Goal: Information Seeking & Learning: Learn about a topic

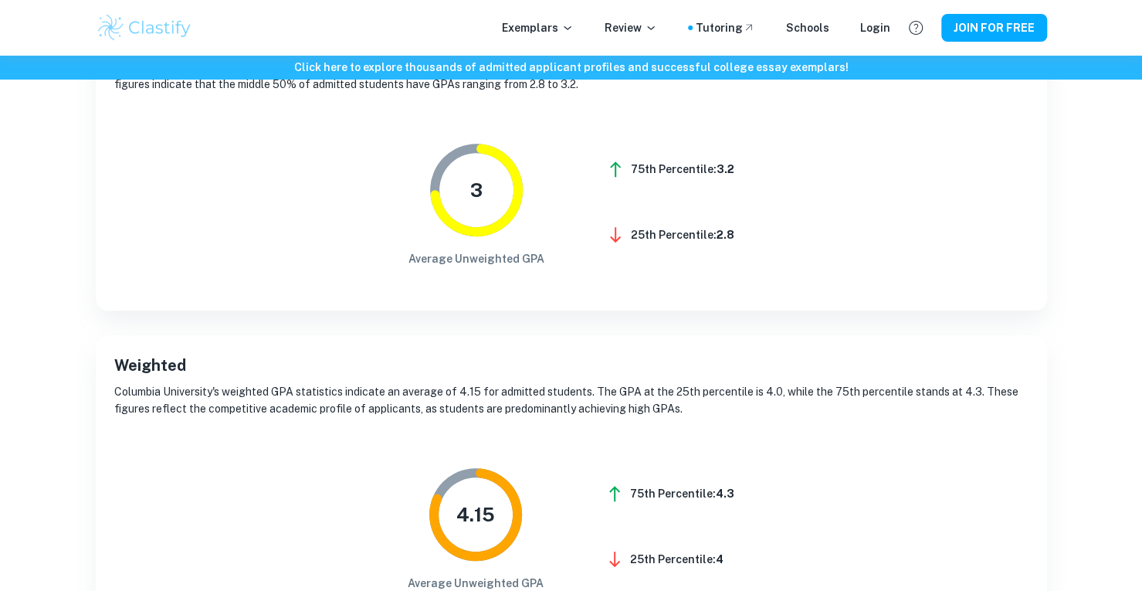
scroll to position [77, 0]
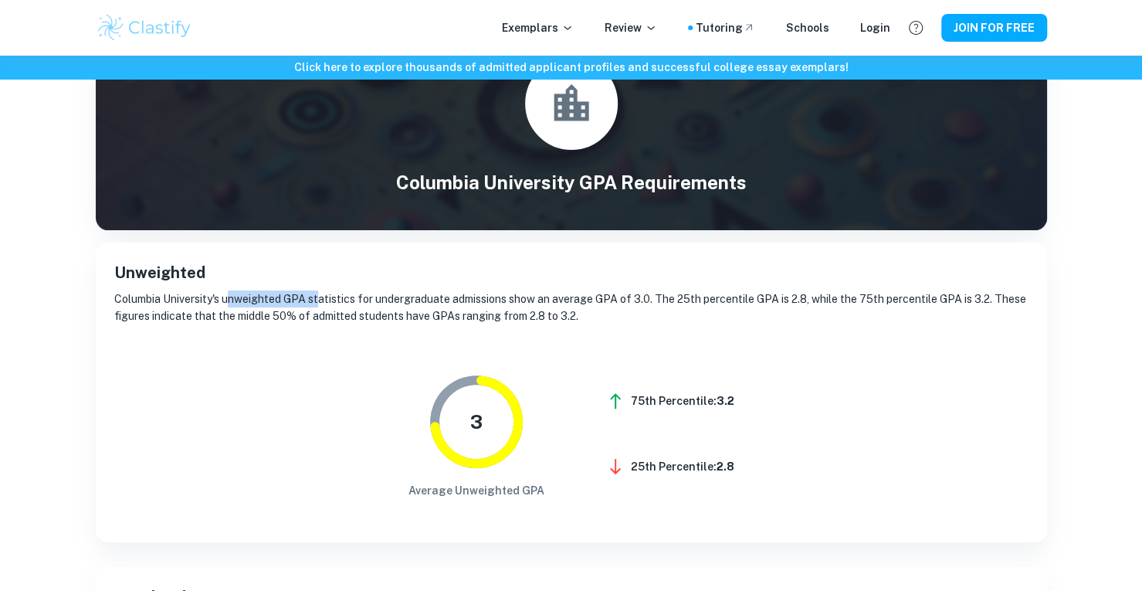
drag, startPoint x: 229, startPoint y: 302, endPoint x: 362, endPoint y: 310, distance: 133.8
click at [359, 308] on p "Columbia University's unweighted GPA statistics for undergraduate admissions sh…" at bounding box center [571, 307] width 914 height 34
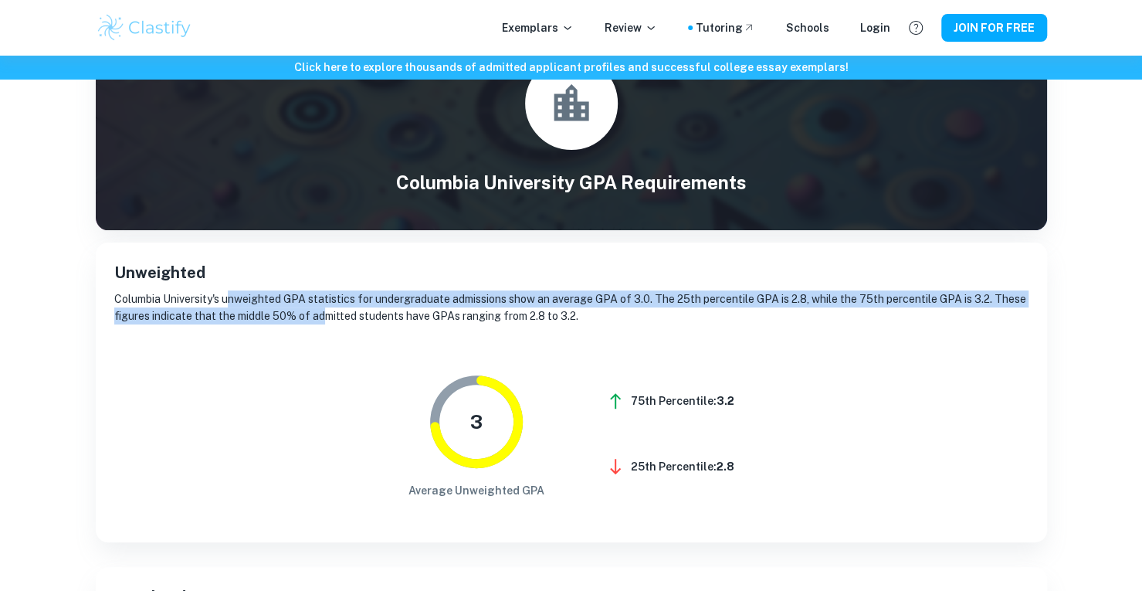
scroll to position [0, 0]
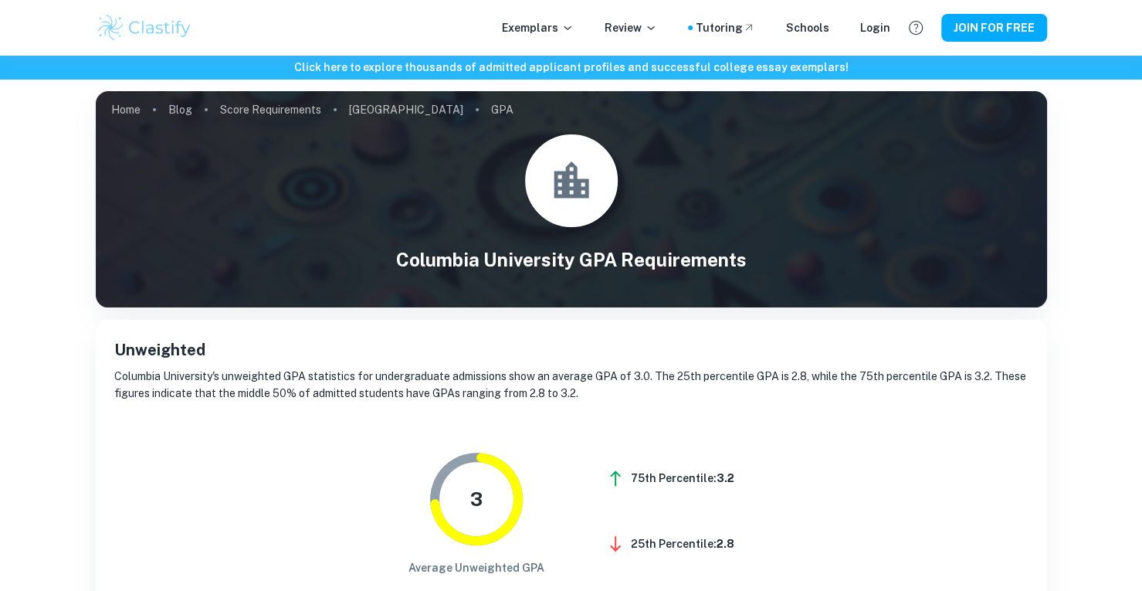
drag, startPoint x: 320, startPoint y: 303, endPoint x: 335, endPoint y: 296, distance: 16.6
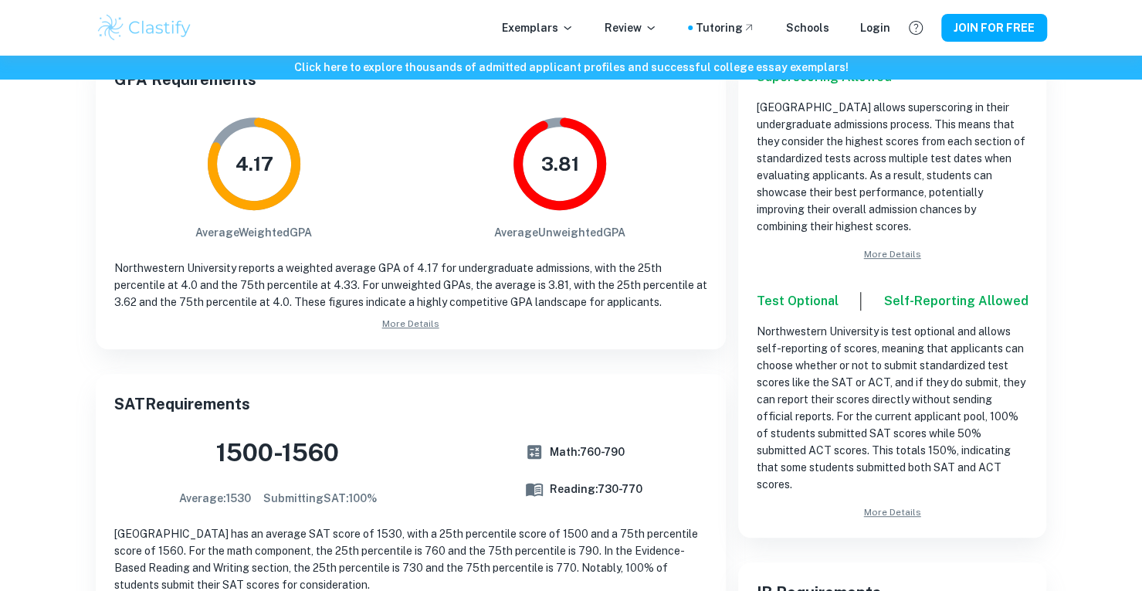
scroll to position [168, 0]
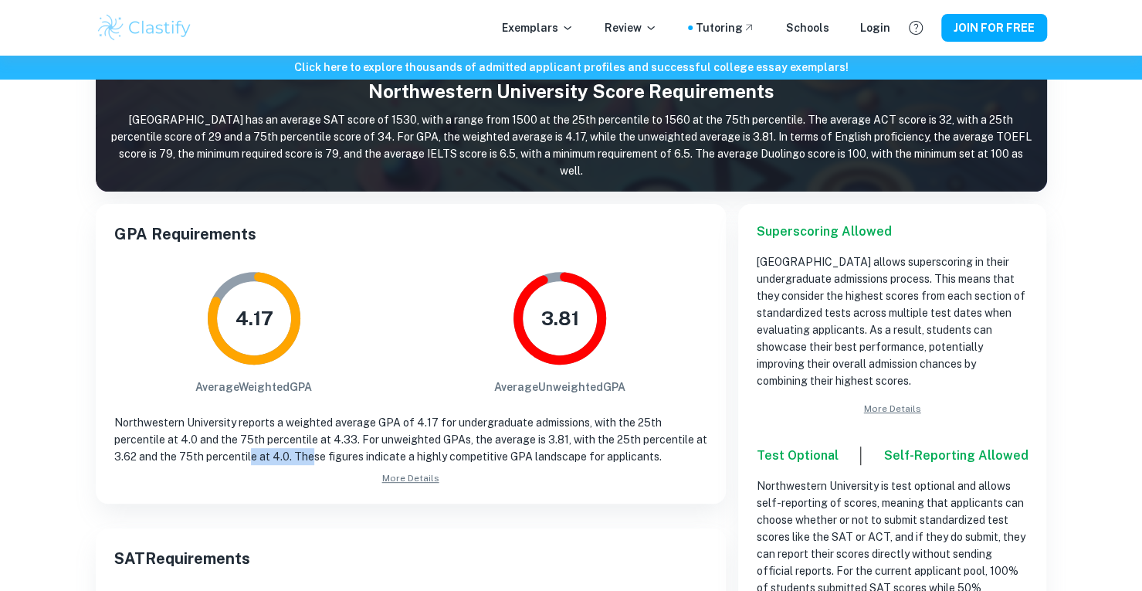
drag, startPoint x: 259, startPoint y: 459, endPoint x: 309, endPoint y: 460, distance: 49.4
click at [309, 460] on p "Northwestern University reports a weighted average GPA of 4.17 for undergraduat…" at bounding box center [410, 439] width 593 height 51
drag, startPoint x: 239, startPoint y: 452, endPoint x: 190, endPoint y: 450, distance: 48.7
click at [232, 452] on p "Northwestern University reports a weighted average GPA of 4.17 for undergraduat…" at bounding box center [410, 439] width 593 height 51
click at [190, 450] on p "Northwestern University reports a weighted average GPA of 4.17 for undergraduat…" at bounding box center [410, 439] width 593 height 51
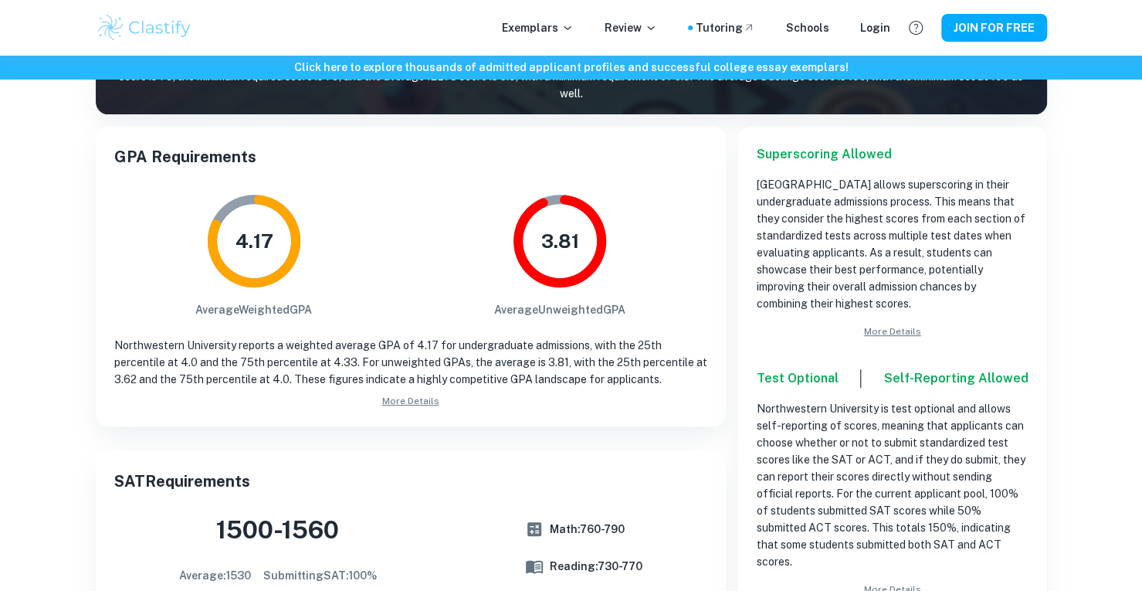
scroll to position [0, 0]
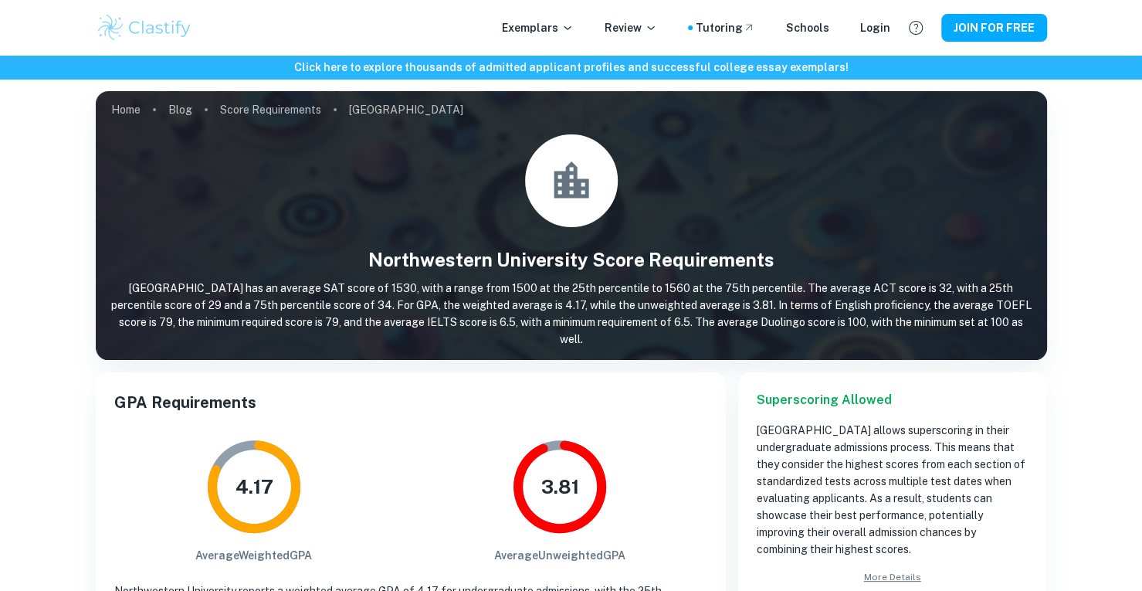
drag, startPoint x: 717, startPoint y: 305, endPoint x: 637, endPoint y: 264, distance: 90.1
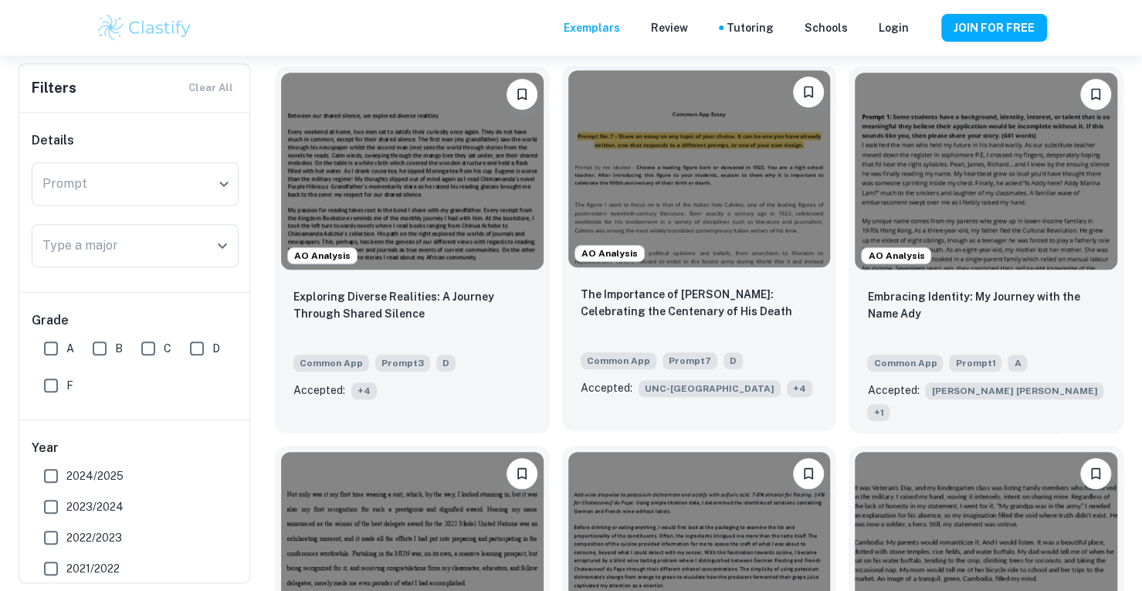
scroll to position [463, 0]
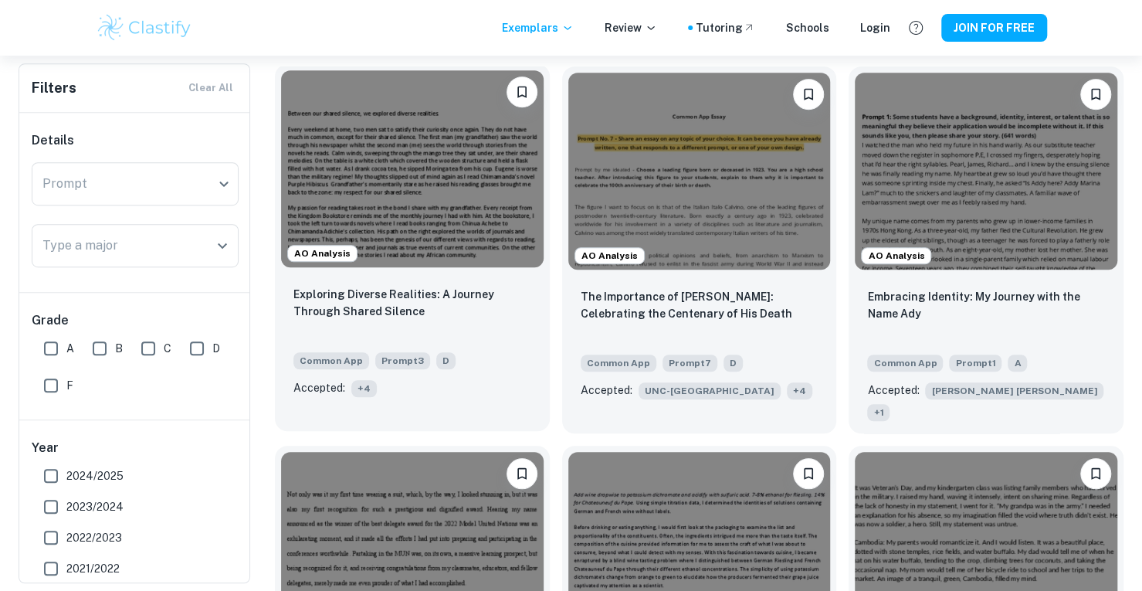
click at [363, 388] on span "+ 4" at bounding box center [363, 388] width 25 height 17
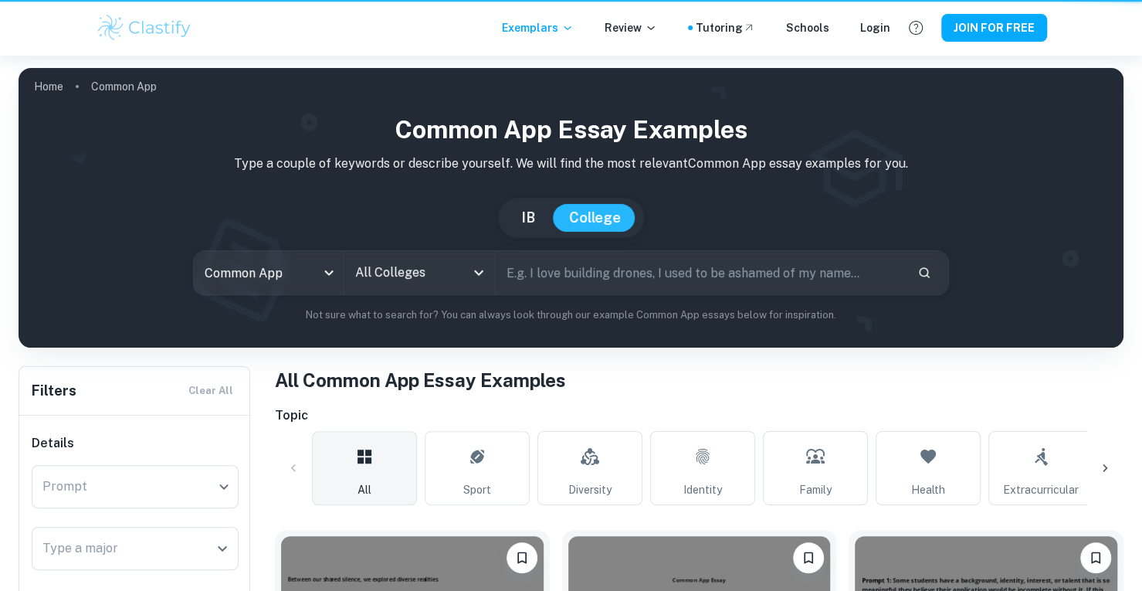
scroll to position [463, 0]
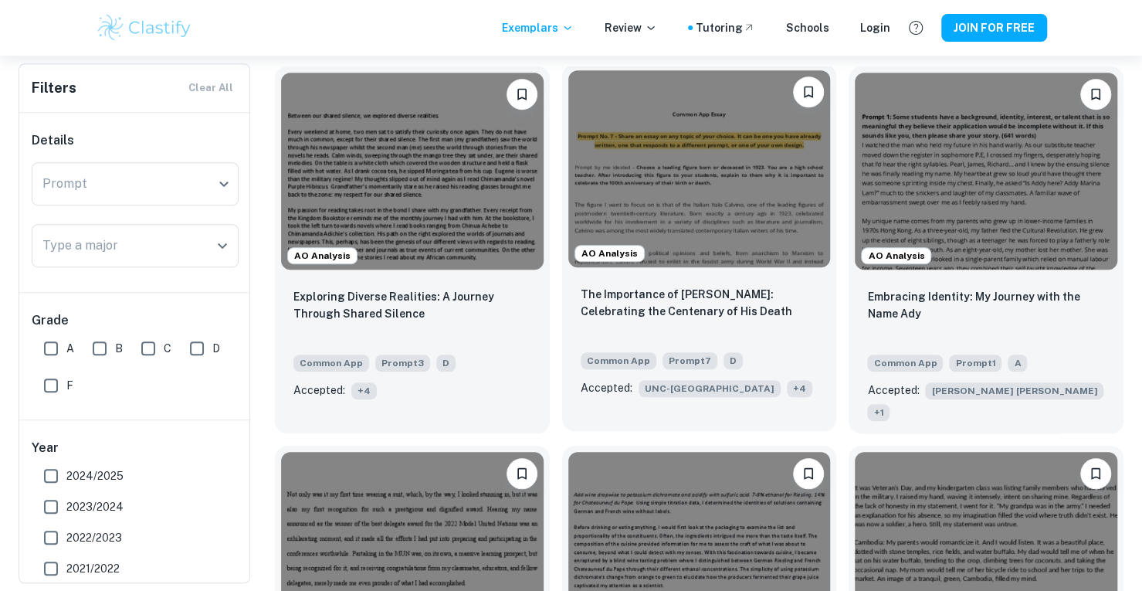
click at [738, 286] on p "The Importance of [PERSON_NAME]: Celebrating the Centenary of His Death" at bounding box center [700, 303] width 238 height 34
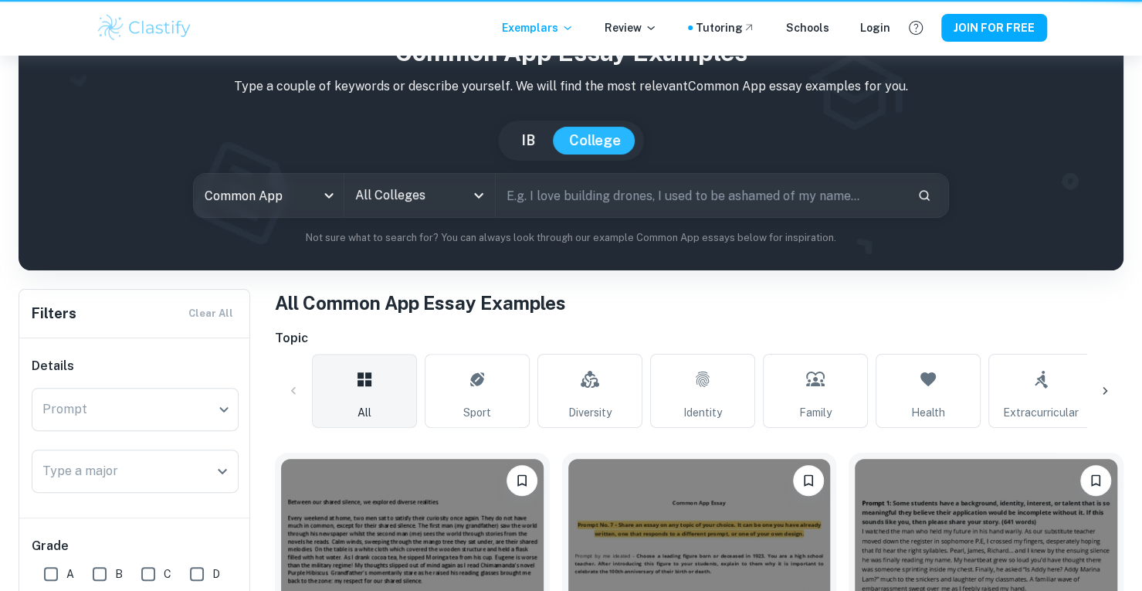
scroll to position [463, 0]
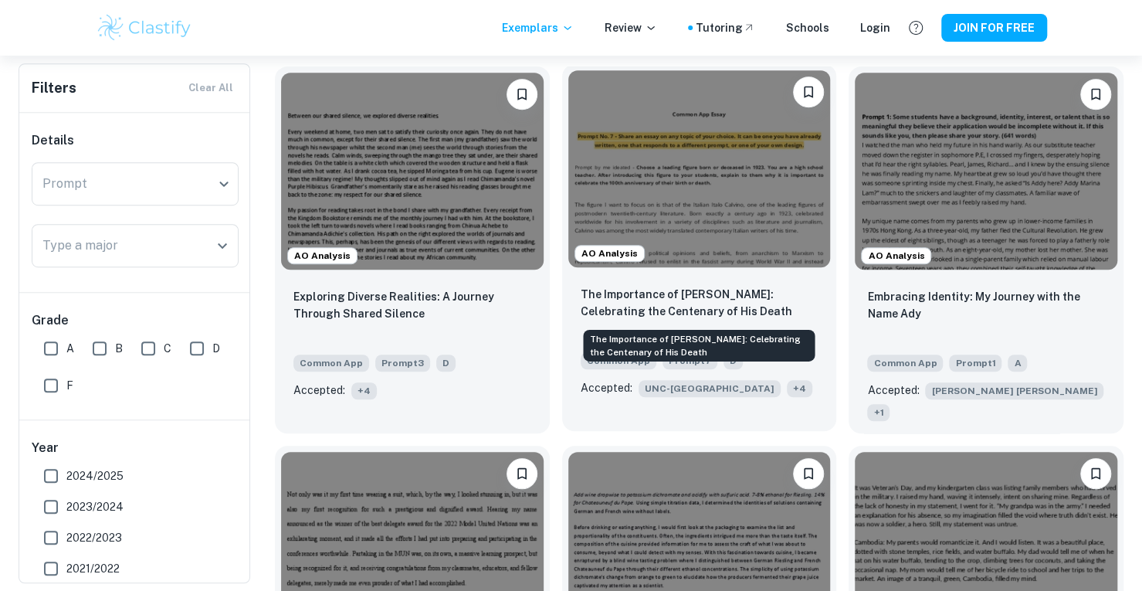
click at [750, 288] on p "The Importance of [PERSON_NAME]: Celebrating the Centenary of His Death" at bounding box center [700, 303] width 238 height 34
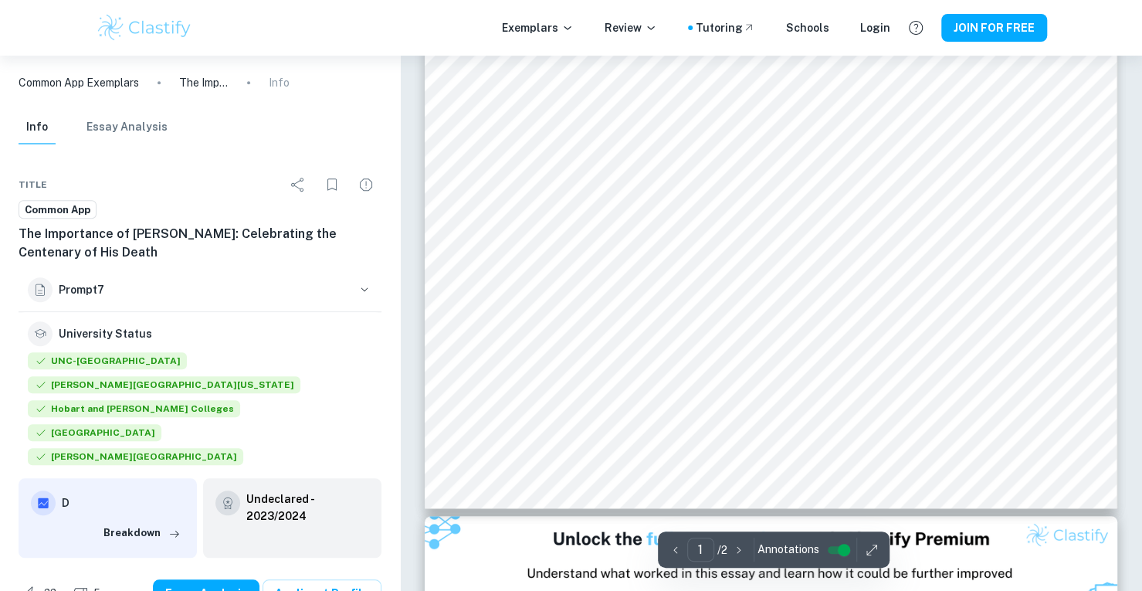
scroll to position [463, 0]
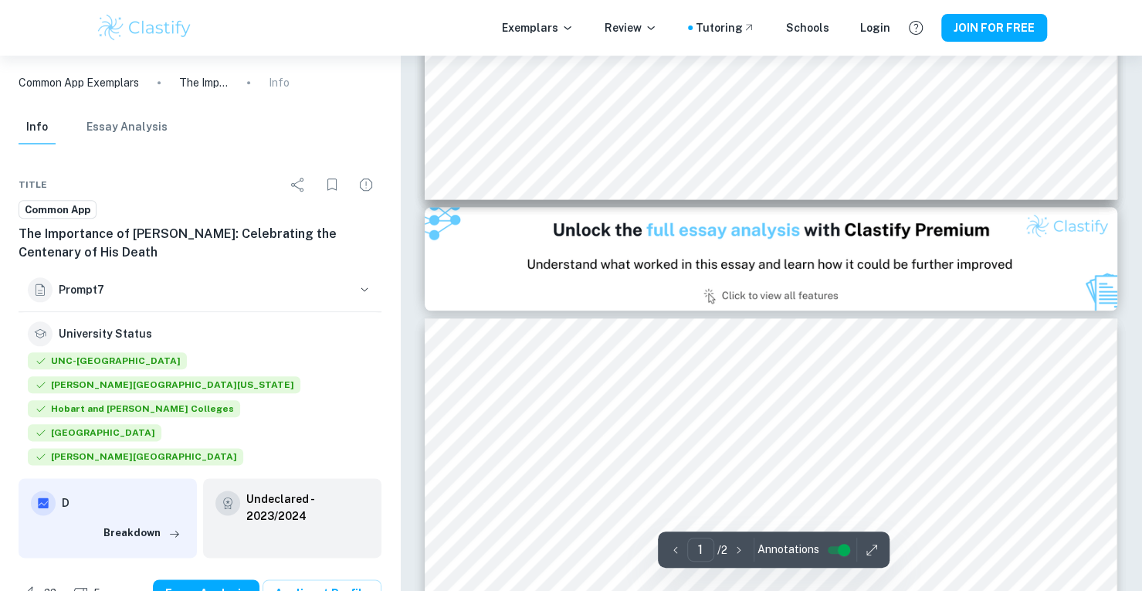
type input "2"
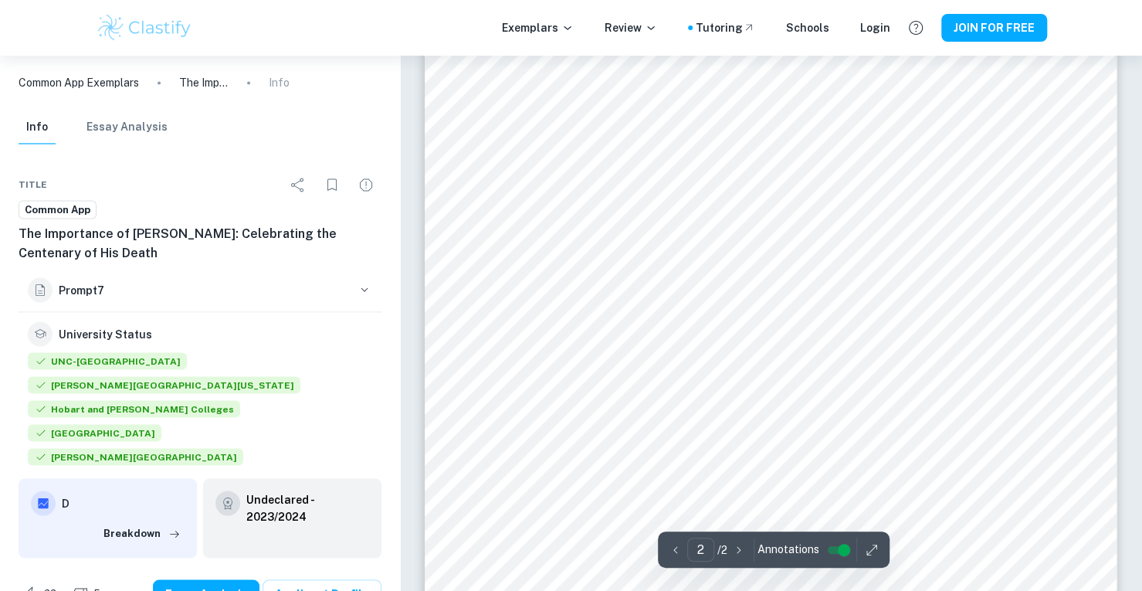
scroll to position [1312, 0]
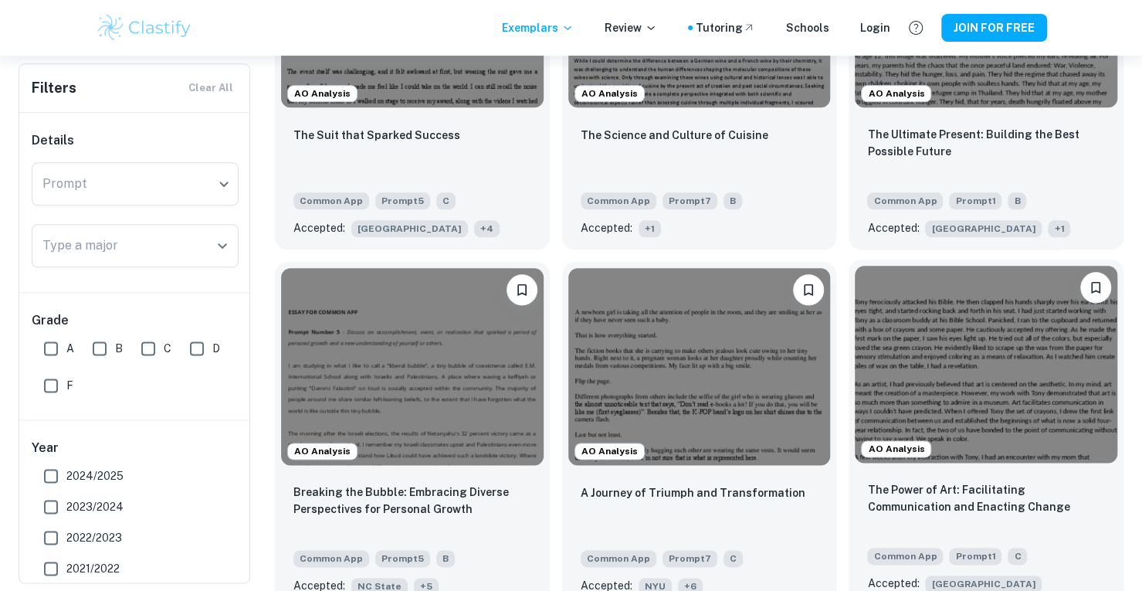
scroll to position [1235, 0]
